Goal: Contribute content: Add original content to the website for others to see

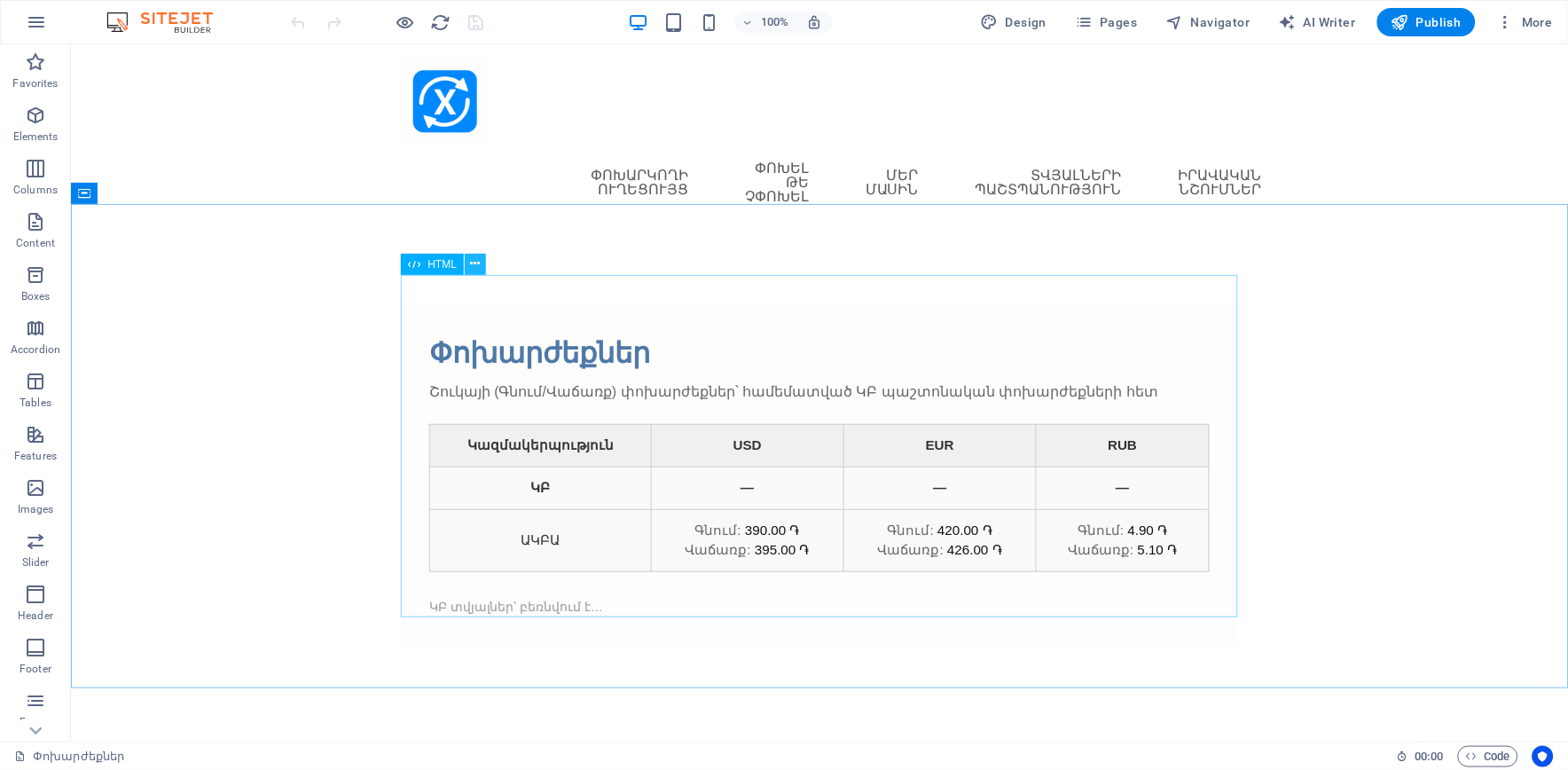
click at [472, 260] on icon at bounding box center [476, 264] width 9 height 19
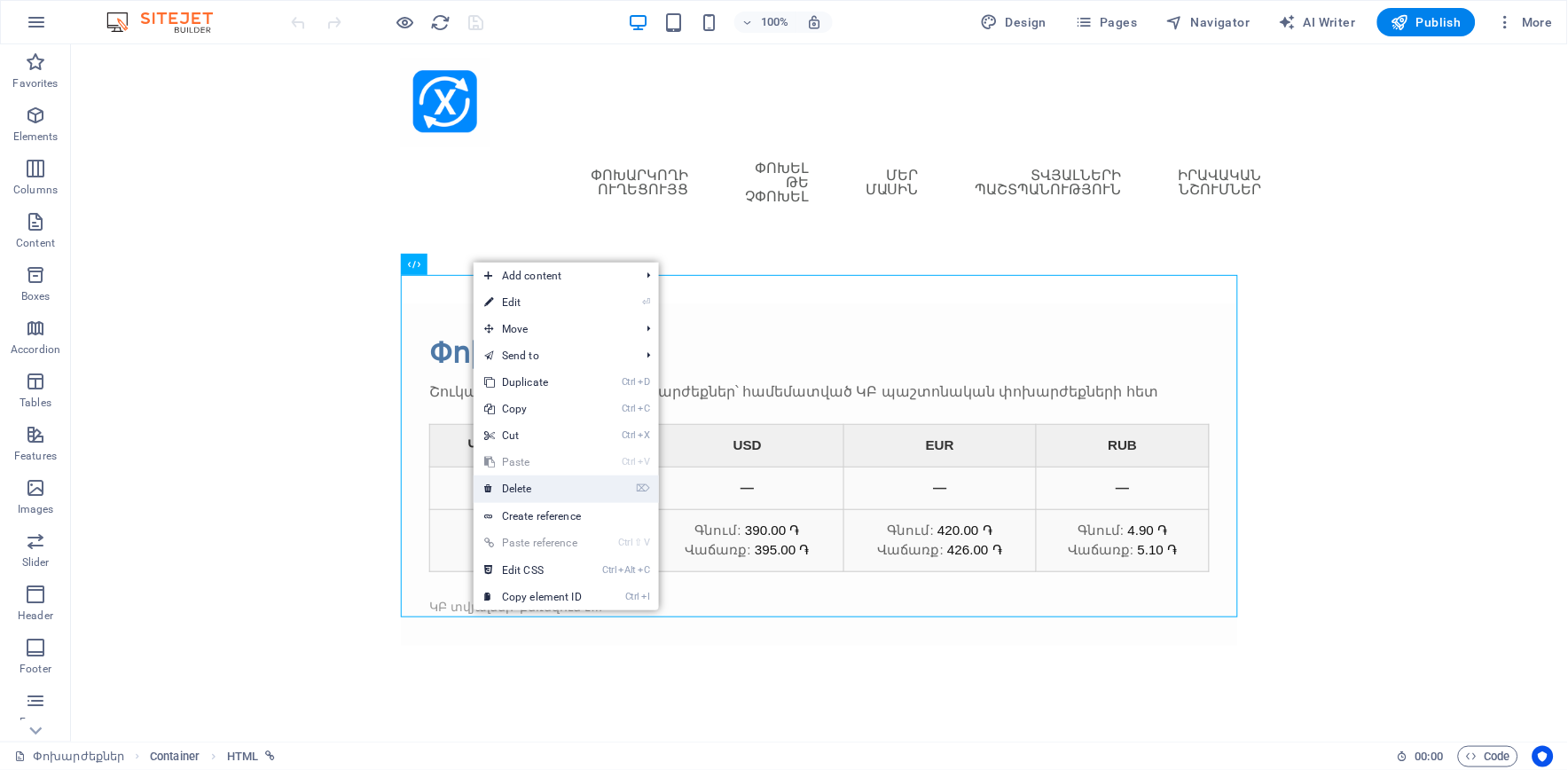
click at [532, 484] on link "⌦ Delete" at bounding box center [533, 489] width 118 height 26
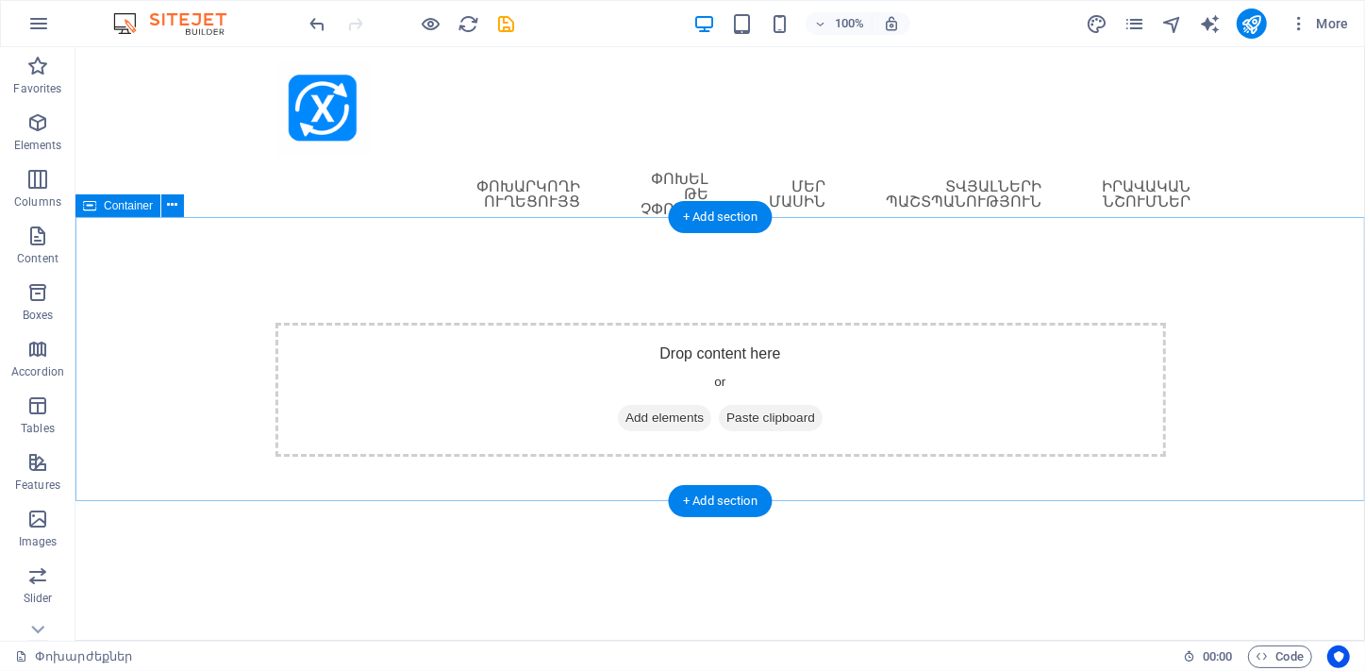
click at [641, 404] on span "Add elements" at bounding box center [663, 417] width 93 height 26
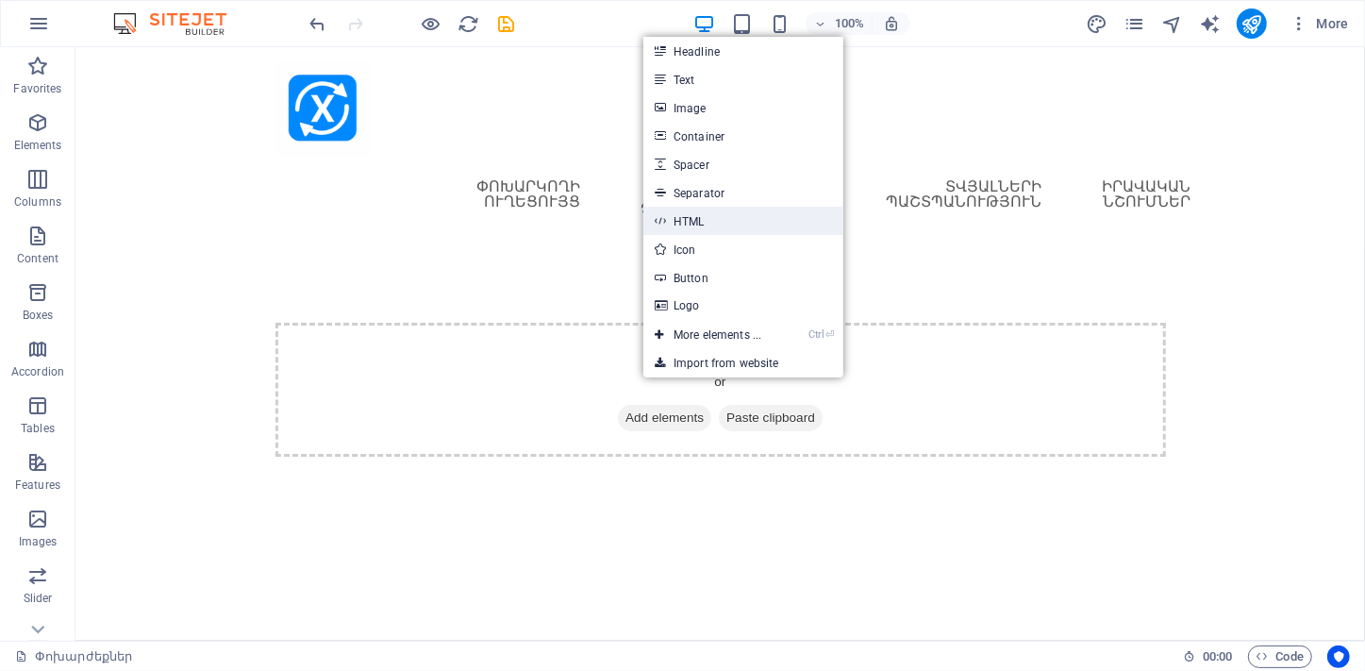
click at [703, 221] on link "HTML" at bounding box center [743, 221] width 200 height 28
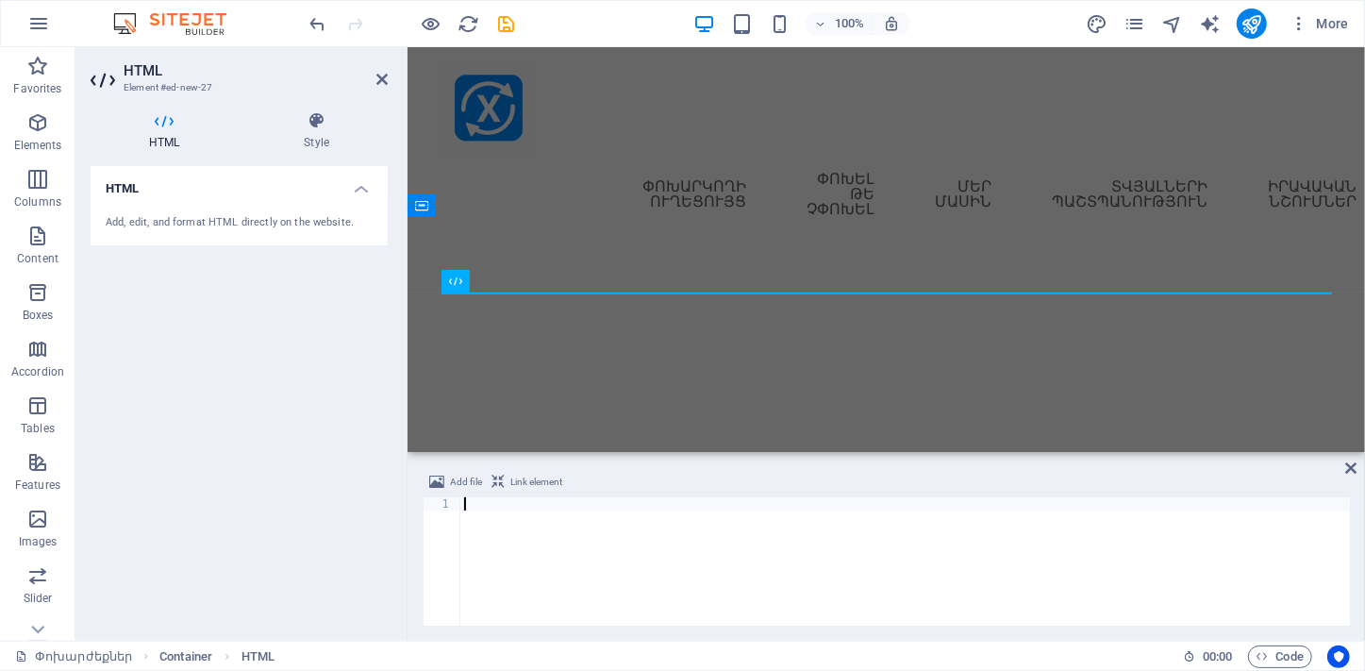
paste textarea "</div>"
type textarea "</div>"
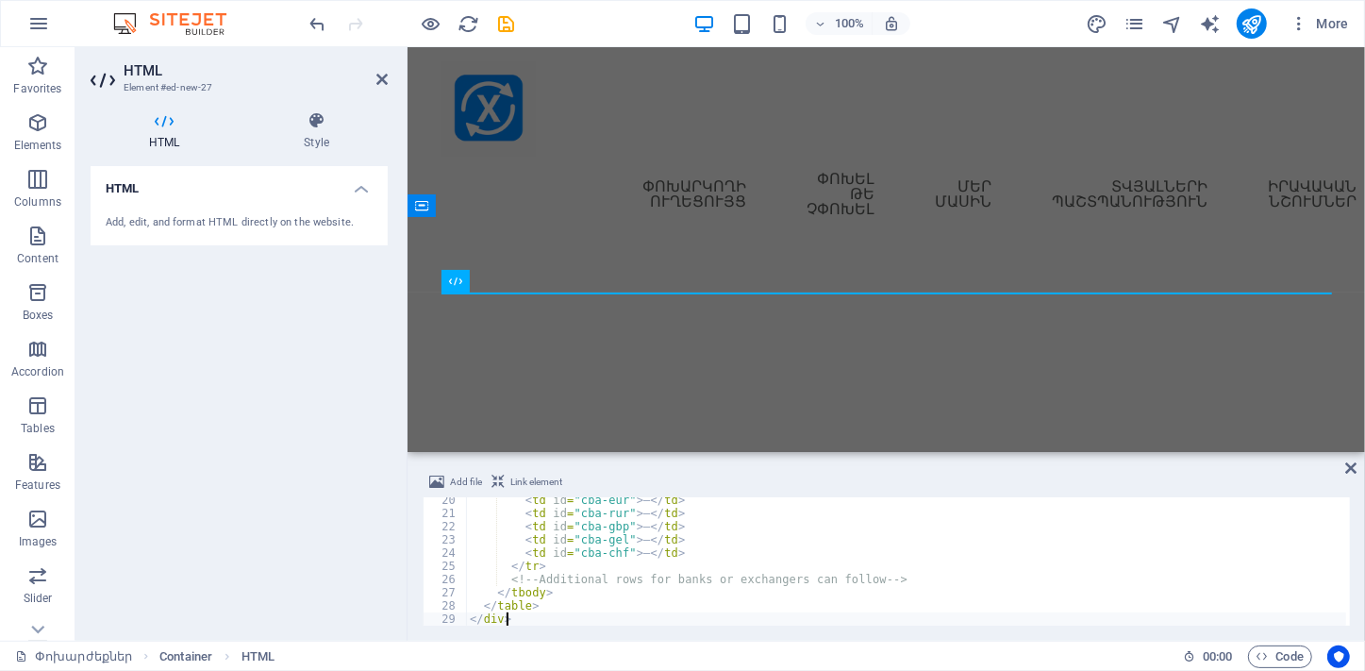
scroll to position [255, 0]
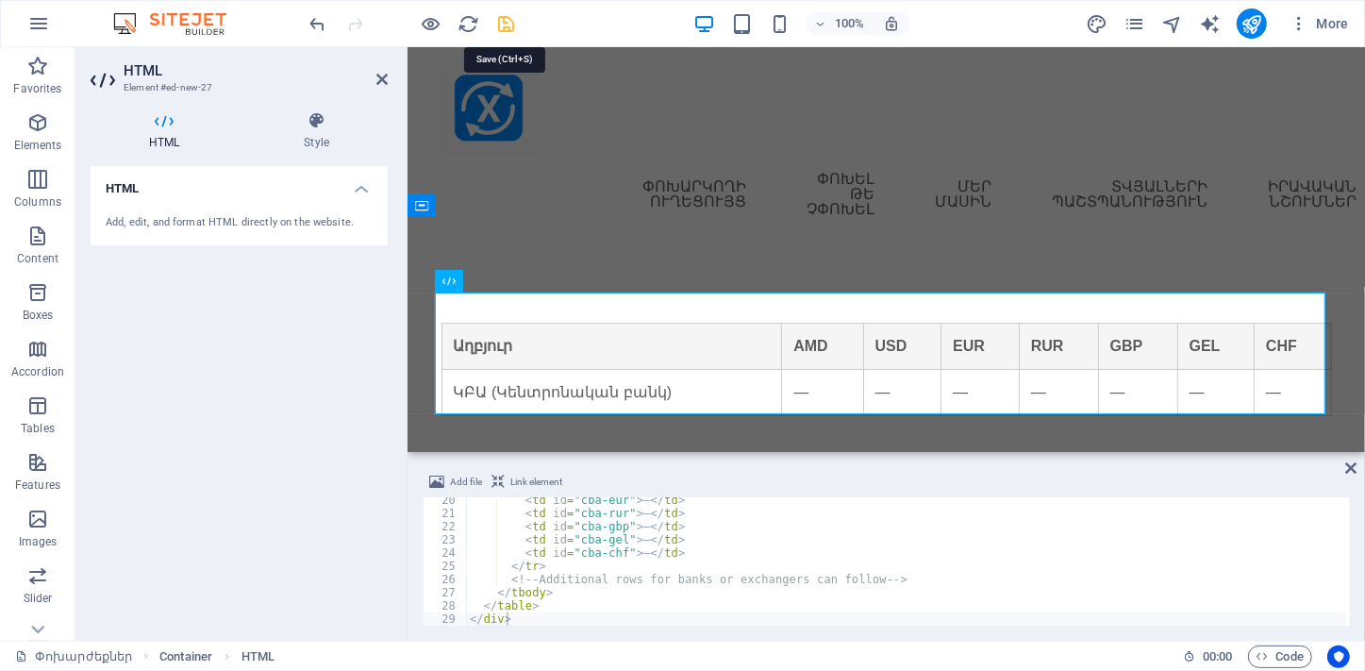
click at [505, 22] on icon "save" at bounding box center [507, 24] width 22 height 22
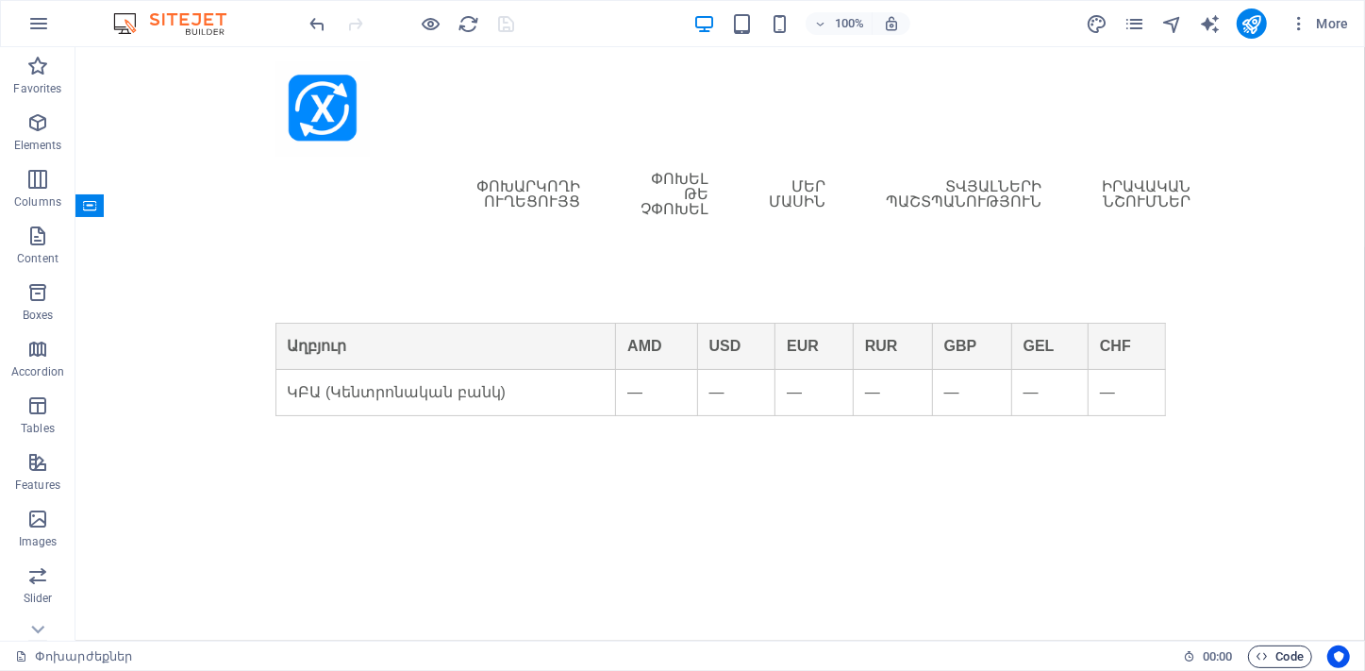
click at [1269, 651] on span "Code" at bounding box center [1280, 656] width 47 height 23
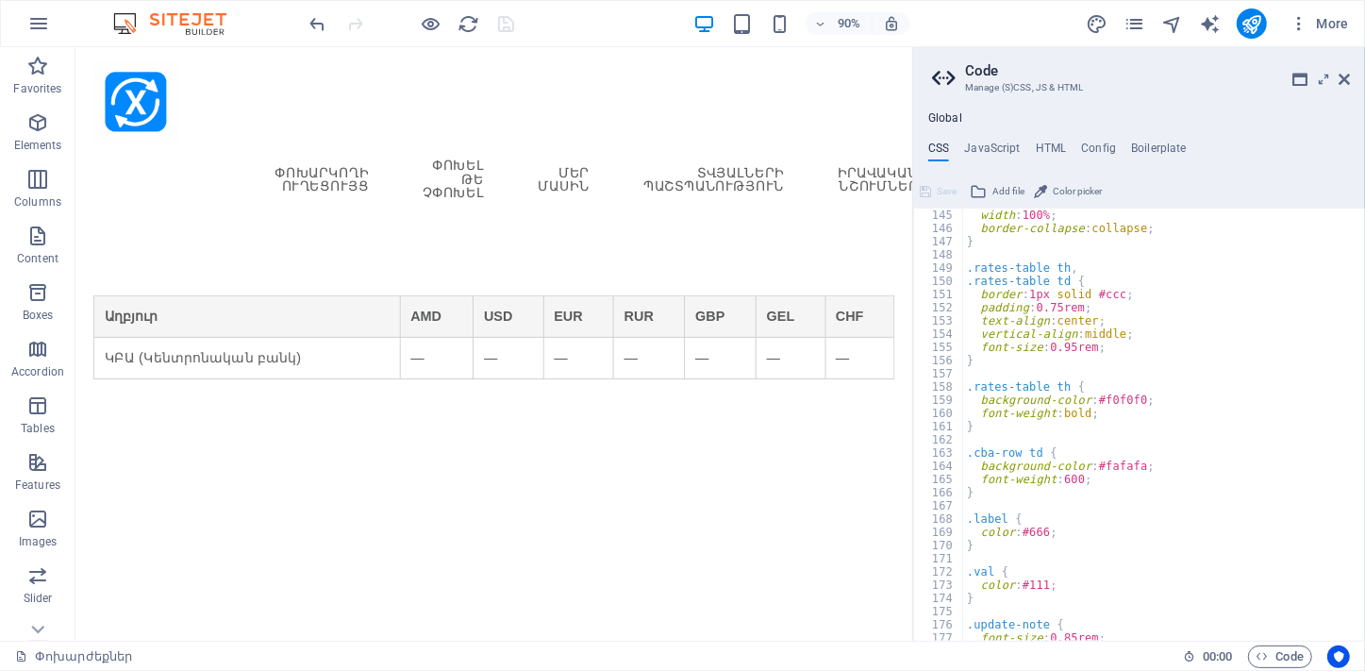
scroll to position [967, 0]
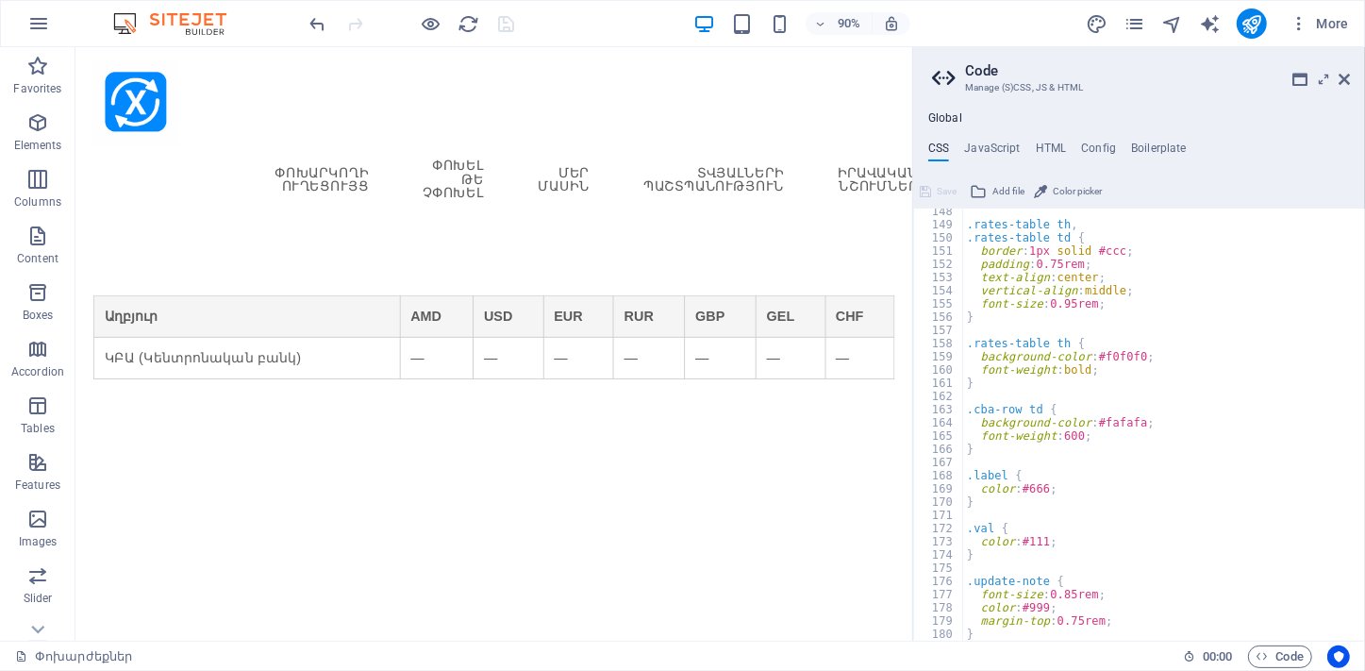
click at [977, 629] on div ".rates-table th , .rates-table td { border : 1px solid #ccc ; padding : 0.75rem…" at bounding box center [1156, 434] width 387 height 459
type textarea "}"
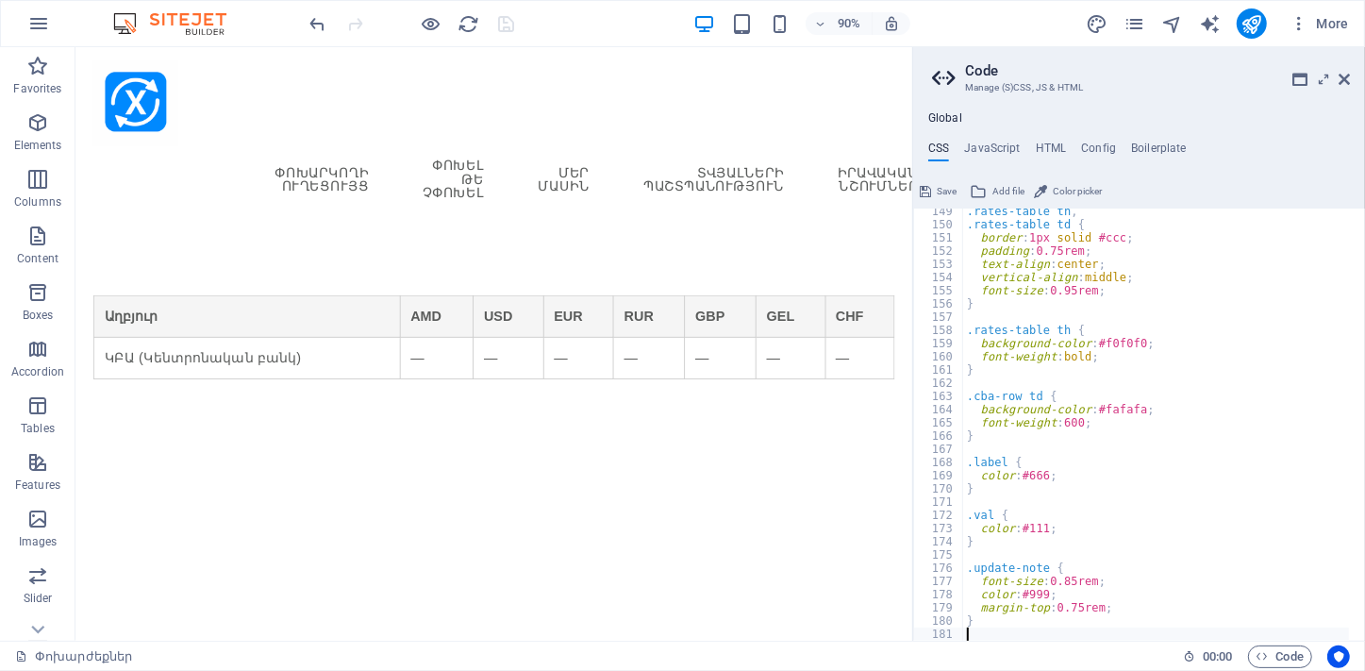
scroll to position [994, 0]
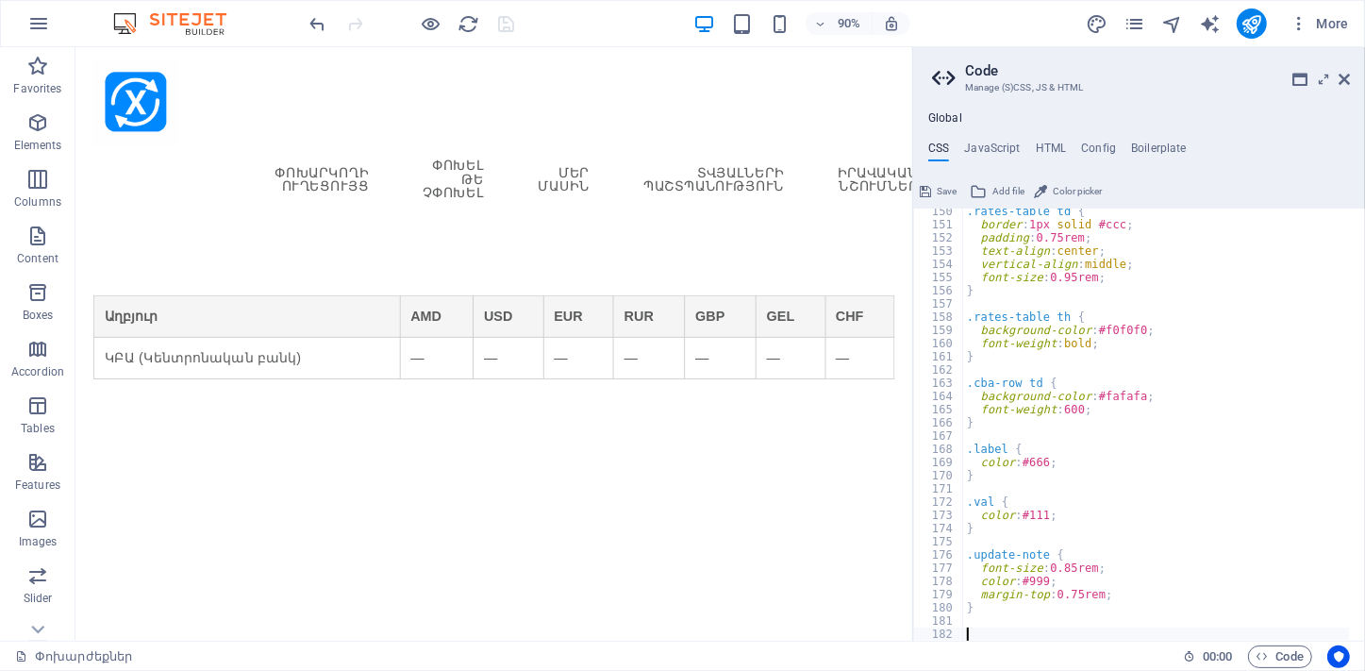
type textarea "}"
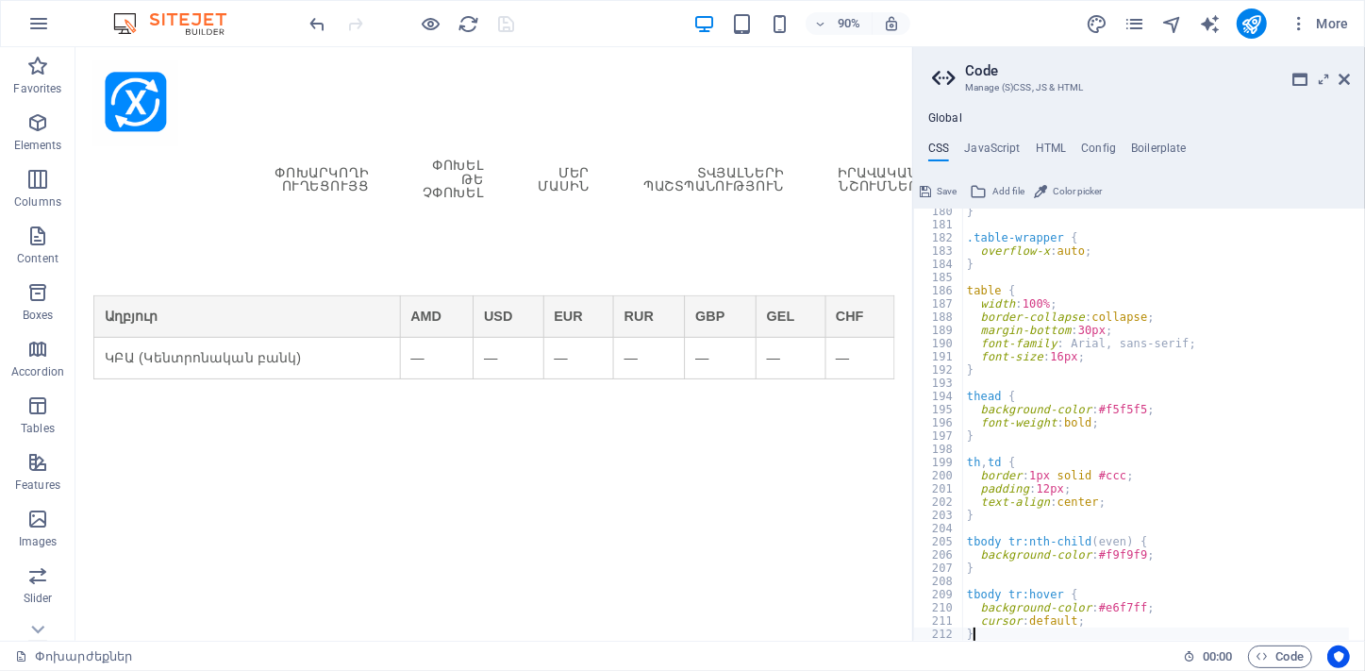
scroll to position [1390, 0]
click at [946, 189] on span "Save" at bounding box center [947, 191] width 20 height 23
